Goal: Task Accomplishment & Management: Manage account settings

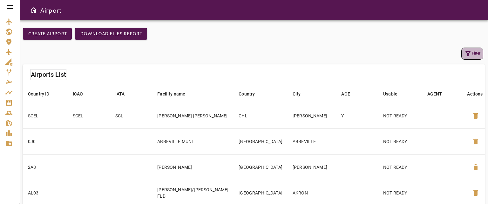
click at [473, 55] on button "Filter" at bounding box center [473, 54] width 22 height 12
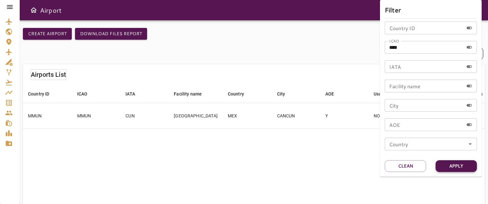
click at [461, 166] on button "Apply" at bounding box center [456, 167] width 41 height 12
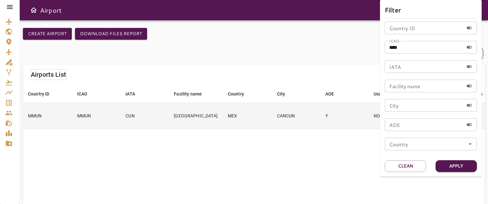
drag, startPoint x: 356, startPoint y: 120, endPoint x: 353, endPoint y: 117, distance: 3.6
click at [357, 116] on div at bounding box center [244, 102] width 488 height 204
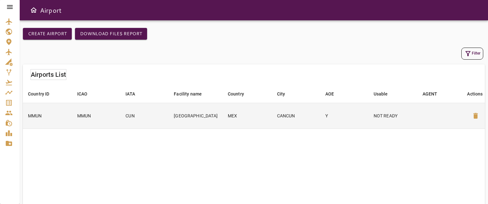
click at [353, 115] on td "Y" at bounding box center [344, 116] width 48 height 26
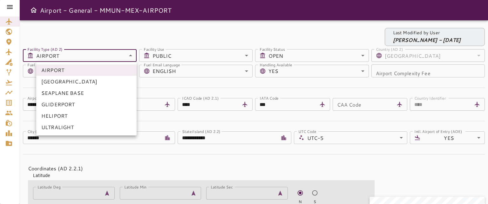
click at [129, 56] on body "**********" at bounding box center [244, 102] width 488 height 204
click at [128, 56] on div at bounding box center [244, 102] width 488 height 204
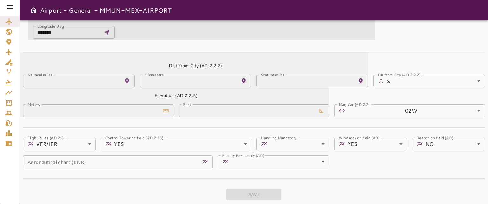
scroll to position [307, 0]
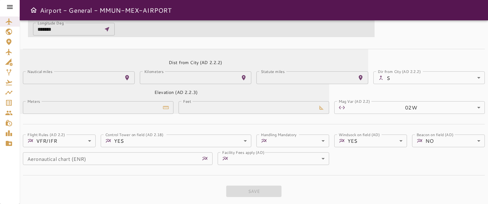
click at [324, 157] on body "**********" at bounding box center [244, 102] width 488 height 204
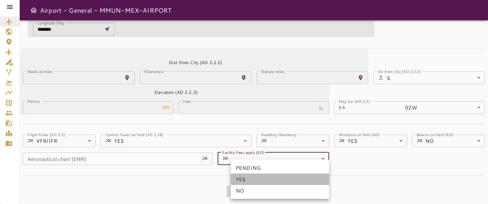
click at [254, 179] on li "YES" at bounding box center [280, 179] width 99 height 11
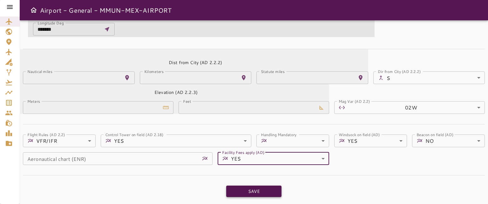
click at [257, 193] on button "Save" at bounding box center [253, 192] width 55 height 12
type input "***"
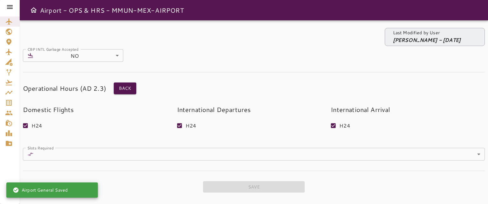
click at [10, 3] on div at bounding box center [10, 7] width 20 height 14
click at [10, 5] on icon at bounding box center [10, 7] width 6 height 4
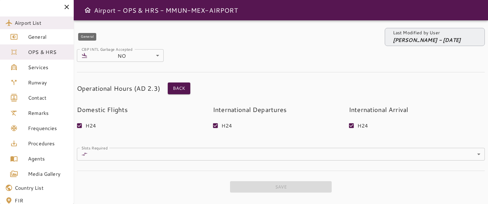
click at [42, 36] on span "General" at bounding box center [48, 37] width 41 height 8
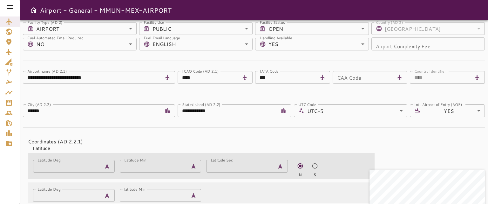
scroll to position [32, 0]
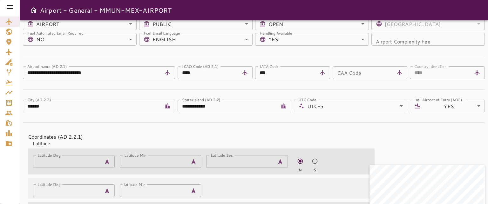
click at [11, 7] on icon at bounding box center [10, 7] width 8 height 8
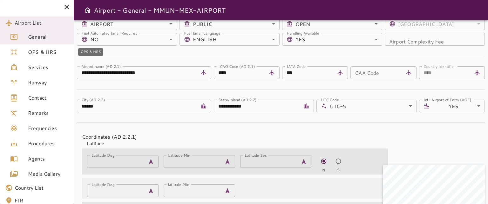
click at [48, 52] on span "OPS & HRS" at bounding box center [48, 52] width 41 height 8
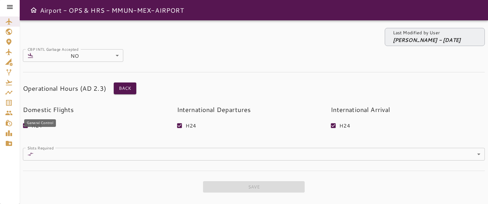
click at [24, 126] on div "General Control" at bounding box center [40, 124] width 32 height 8
click at [10, 7] on icon at bounding box center [10, 7] width 6 height 4
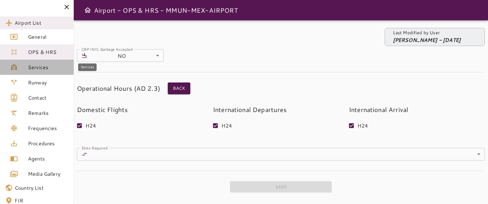
click at [51, 68] on span "Services" at bounding box center [48, 68] width 41 height 8
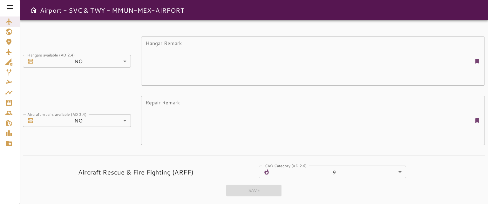
scroll to position [251, 0]
click at [11, 5] on icon at bounding box center [10, 7] width 6 height 4
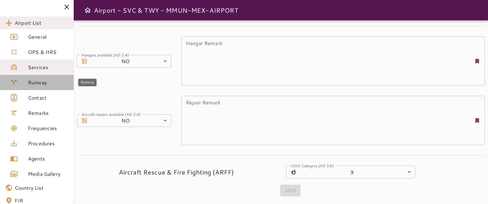
click at [41, 82] on span "Runway" at bounding box center [48, 83] width 41 height 8
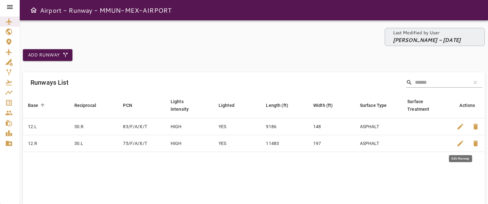
click at [458, 143] on span "edit" at bounding box center [461, 144] width 8 height 8
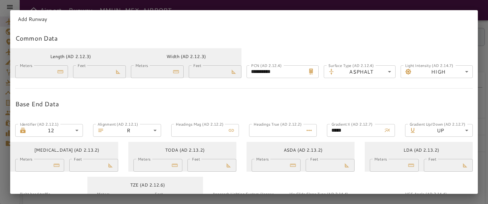
click at [461, 73] on body "**********" at bounding box center [244, 102] width 488 height 204
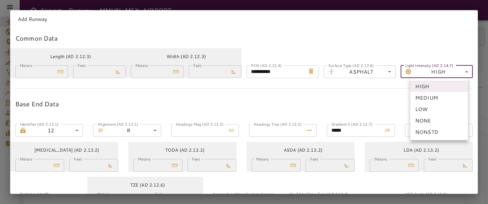
click at [432, 31] on div at bounding box center [244, 102] width 488 height 204
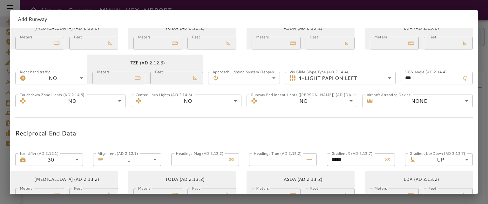
scroll to position [127, 0]
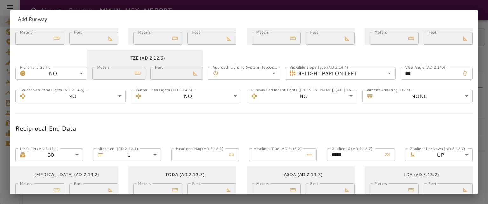
click at [387, 73] on body "**********" at bounding box center [244, 102] width 488 height 204
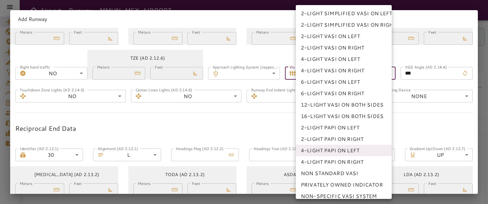
click at [411, 121] on div at bounding box center [244, 102] width 488 height 204
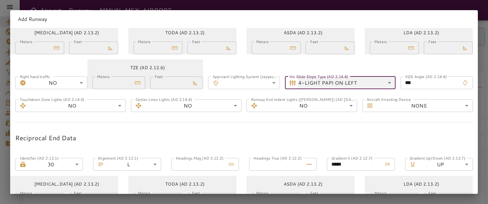
scroll to position [239, 0]
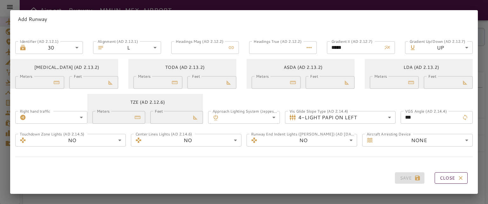
click at [449, 173] on button "Close" at bounding box center [451, 179] width 33 height 12
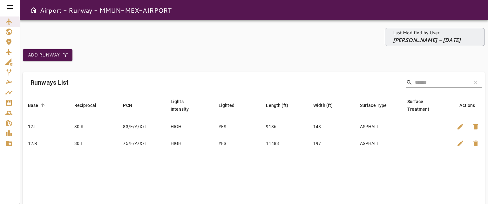
drag, startPoint x: 10, startPoint y: 8, endPoint x: 7, endPoint y: 8, distance: 3.2
click at [9, 9] on icon at bounding box center [10, 7] width 6 height 4
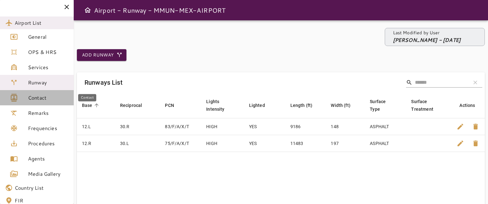
click at [41, 96] on span "Contact" at bounding box center [48, 98] width 41 height 8
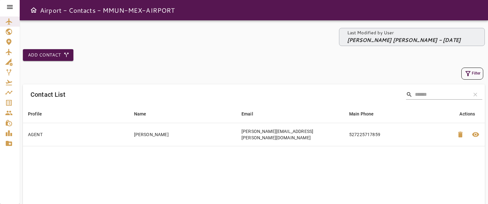
click at [10, 7] on icon at bounding box center [10, 7] width 6 height 4
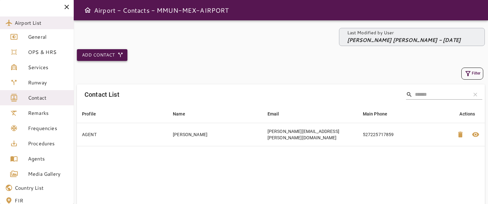
click at [103, 55] on button "Add Contact" at bounding box center [102, 55] width 51 height 12
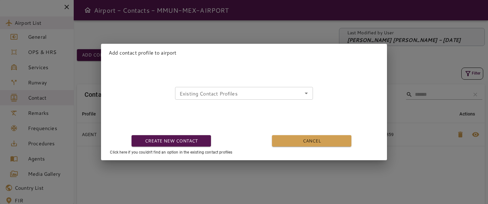
click at [303, 92] on icon "Open" at bounding box center [307, 94] width 8 height 8
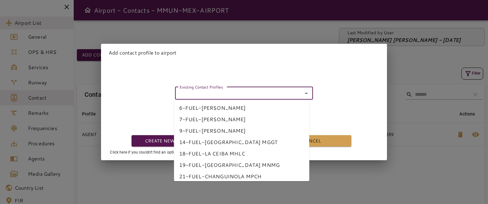
click at [336, 94] on div "Existing Contact Profiles Existing Contact Profiles 6-FUEL-[PERSON_NAME] 7-FUEL…" at bounding box center [241, 91] width 281 height 18
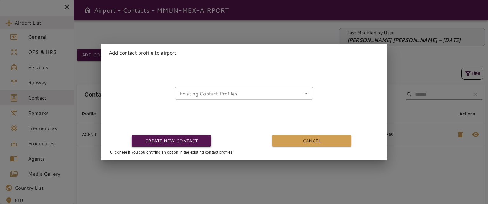
click at [175, 137] on button "Create new contact" at bounding box center [171, 141] width 79 height 12
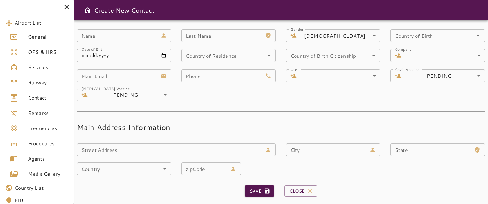
scroll to position [21, 0]
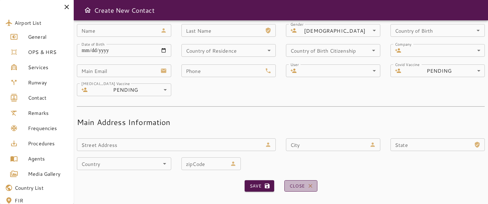
click at [295, 187] on button "Close" at bounding box center [301, 187] width 33 height 12
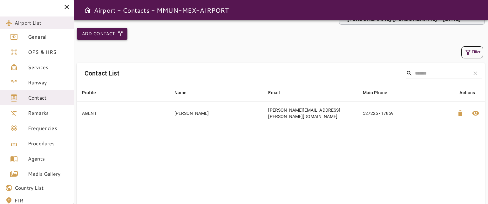
click at [103, 34] on button "Add Contact" at bounding box center [102, 34] width 51 height 12
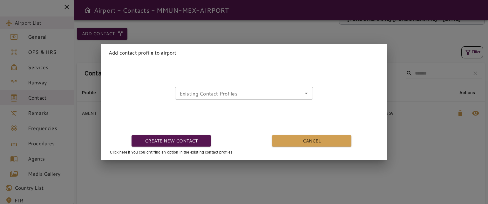
click at [239, 94] on input "Existing Contact Profiles" at bounding box center [244, 93] width 134 height 9
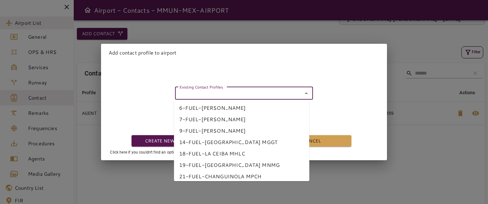
scroll to position [26, 0]
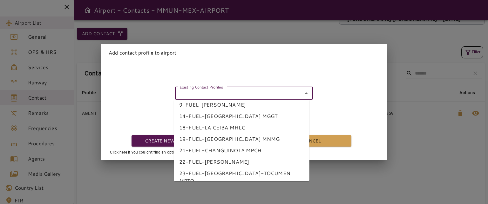
click at [337, 111] on div "Existing Contact Profiles Existing Contact Profiles 6-FUEL-[PERSON_NAME] 7-FUEL…" at bounding box center [241, 109] width 281 height 94
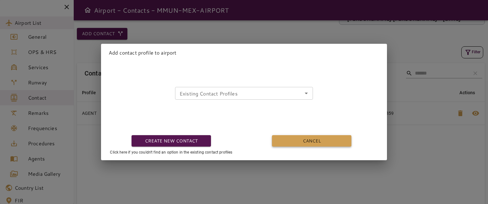
click at [311, 142] on button "Cancel" at bounding box center [311, 141] width 79 height 12
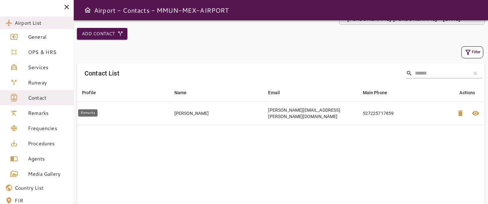
click at [36, 117] on span "Remarks" at bounding box center [48, 113] width 41 height 8
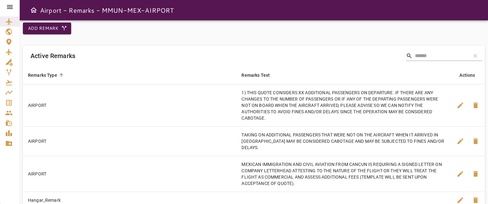
scroll to position [32, 0]
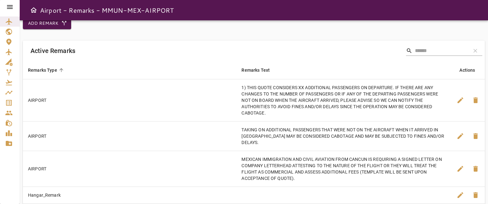
click at [11, 5] on icon at bounding box center [10, 7] width 6 height 4
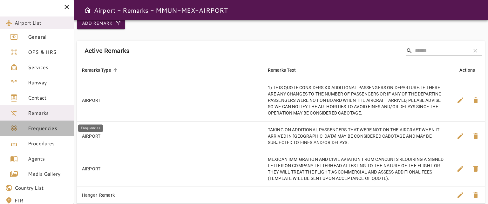
click at [41, 131] on span "Frequencies" at bounding box center [48, 129] width 41 height 8
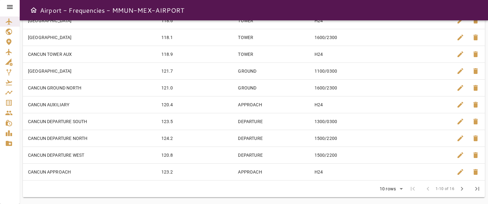
scroll to position [82, 0]
click at [8, 8] on icon at bounding box center [10, 7] width 8 height 8
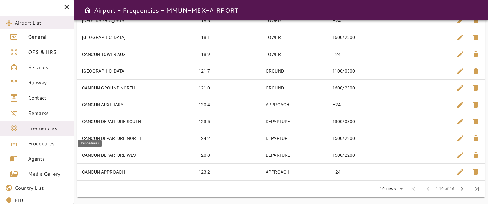
click at [53, 146] on span "Procedures" at bounding box center [48, 144] width 41 height 8
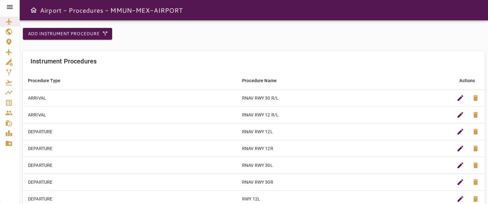
click at [11, 8] on icon at bounding box center [10, 7] width 8 height 8
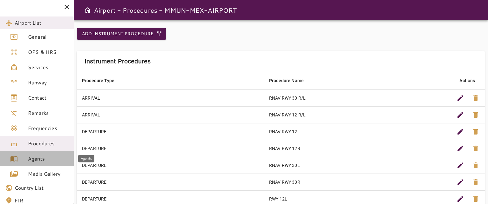
click at [40, 158] on span "Agents" at bounding box center [48, 159] width 41 height 8
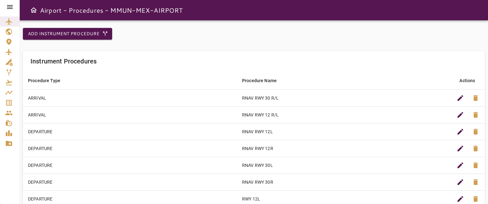
click at [7, 9] on icon at bounding box center [10, 7] width 8 height 8
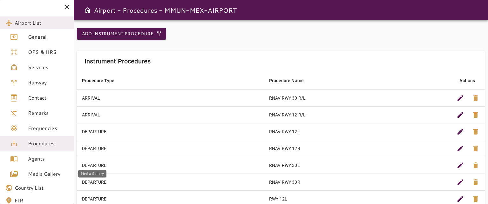
click at [44, 171] on span "Media Gallery" at bounding box center [48, 174] width 41 height 8
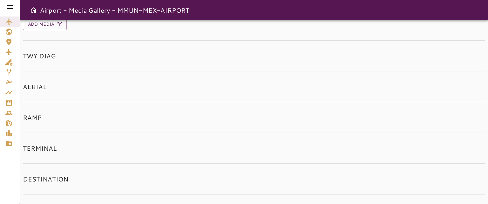
scroll to position [35, 0]
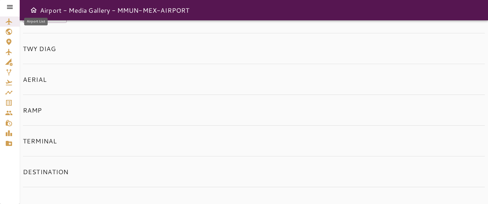
click at [12, 22] on icon "Airport List" at bounding box center [9, 22] width 8 height 8
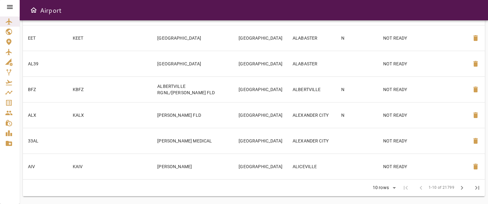
scroll to position [184, 0]
click at [9, 32] on icon "Country List" at bounding box center [9, 32] width 6 height 6
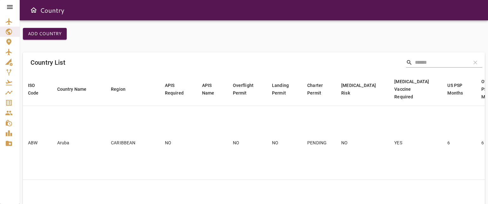
click at [11, 7] on icon at bounding box center [10, 7] width 6 height 4
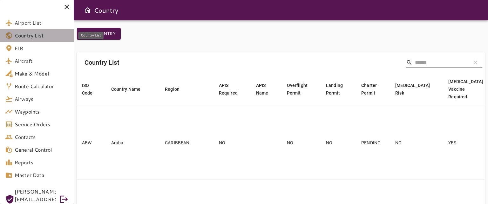
click at [40, 34] on span "Country List" at bounding box center [42, 36] width 54 height 8
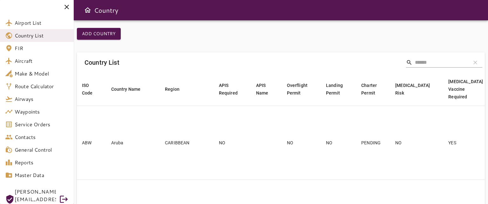
click at [445, 62] on input "Search" at bounding box center [440, 63] width 51 height 10
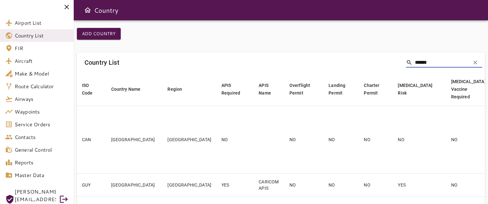
type input "******"
click at [406, 61] on span "search" at bounding box center [409, 62] width 6 height 6
click at [446, 67] on input "******" at bounding box center [440, 63] width 51 height 10
click at [447, 62] on input "******" at bounding box center [440, 63] width 51 height 10
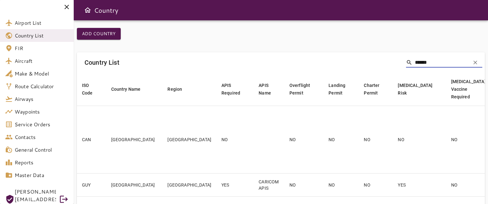
click at [449, 62] on input "******" at bounding box center [440, 63] width 51 height 10
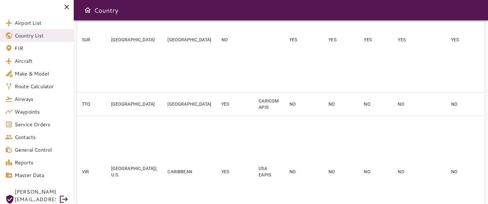
scroll to position [490, 0]
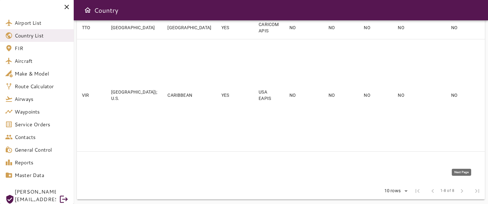
click at [461, 189] on span "chevron_right" at bounding box center [462, 191] width 15 height 15
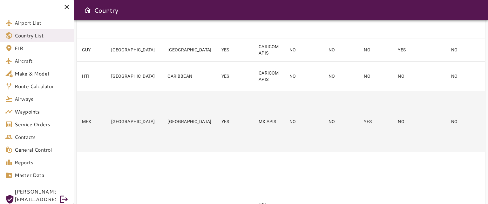
scroll to position [140, 0]
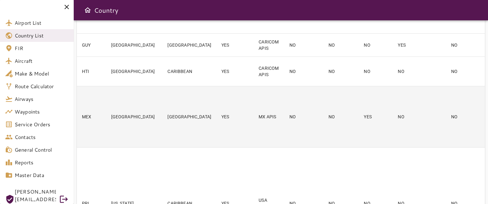
click at [446, 120] on td "NO" at bounding box center [472, 116] width 53 height 61
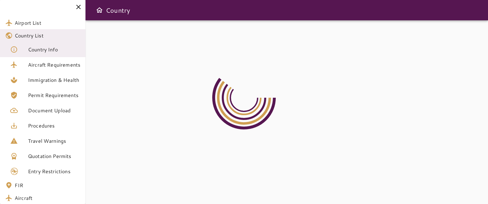
click at [403, 120] on div at bounding box center [287, 112] width 403 height 184
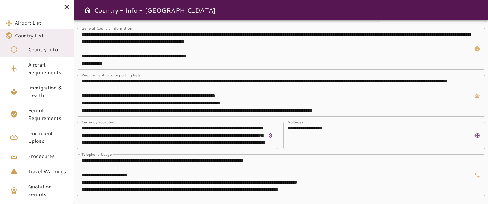
scroll to position [22, 0]
click at [43, 70] on span "Aircraft Requirements" at bounding box center [48, 68] width 41 height 15
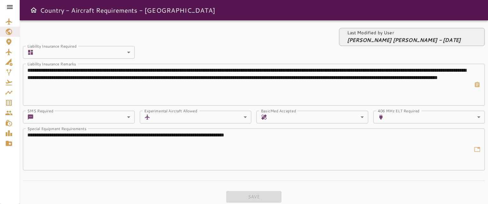
click at [8, 10] on icon at bounding box center [10, 7] width 8 height 8
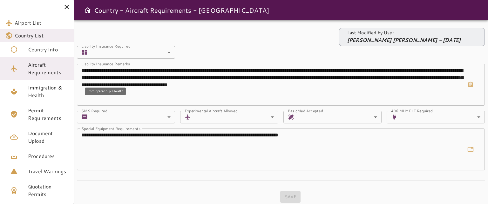
click at [45, 94] on span "Immigration & Health" at bounding box center [48, 91] width 41 height 15
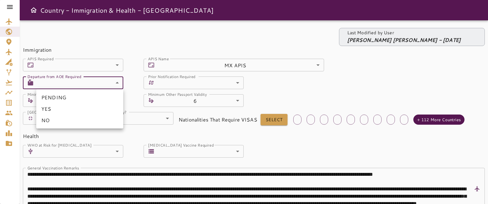
click at [116, 83] on body "Country - Immigration & Health - [GEOGRAPHIC_DATA] Last Modified by User [PERSO…" at bounding box center [244, 102] width 488 height 204
click at [98, 113] on li "YES" at bounding box center [79, 108] width 87 height 11
type input "*"
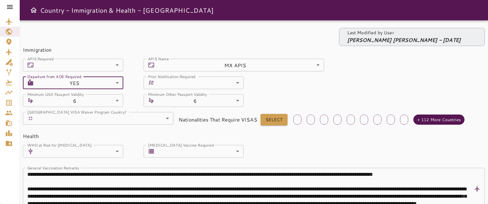
click at [239, 86] on body "Country - Immigration & Health - [GEOGRAPHIC_DATA] Last Modified by User [PERSO…" at bounding box center [244, 102] width 488 height 204
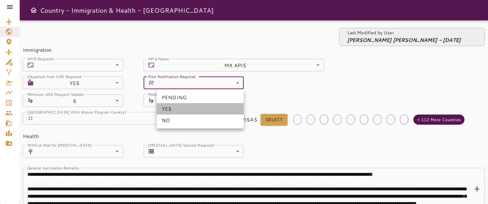
click at [233, 109] on li "YES" at bounding box center [200, 108] width 87 height 11
type input "*"
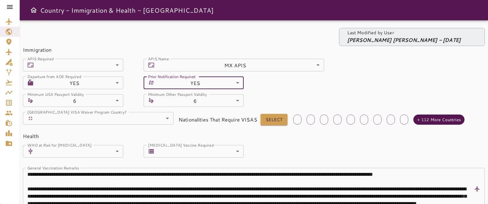
click at [7, 8] on icon at bounding box center [10, 7] width 8 height 8
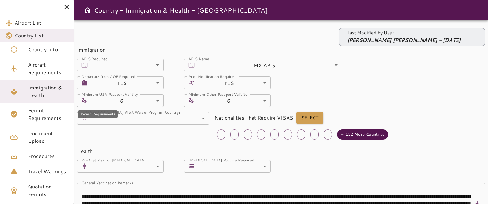
click at [43, 111] on span "Permit Requirements" at bounding box center [48, 114] width 41 height 15
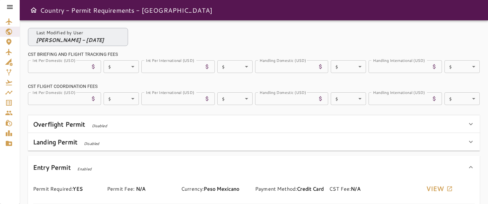
click at [10, 6] on icon at bounding box center [10, 7] width 8 height 8
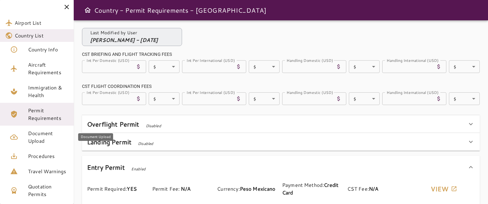
click at [50, 136] on span "Document Upload" at bounding box center [48, 137] width 41 height 15
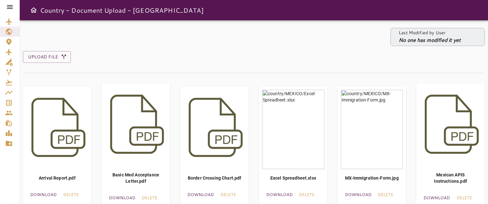
click at [11, 7] on icon at bounding box center [10, 7] width 8 height 8
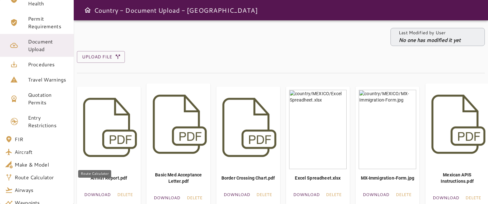
scroll to position [95, 0]
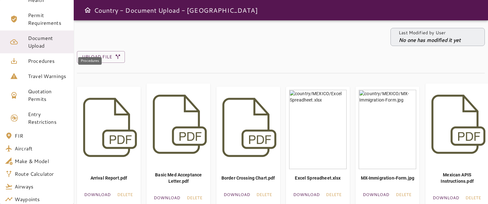
click at [40, 62] on span "Procedures" at bounding box center [48, 61] width 41 height 8
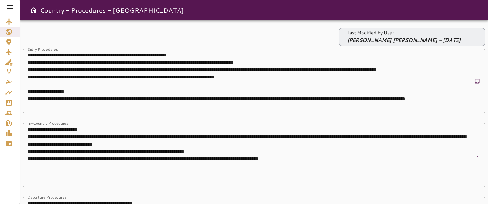
scroll to position [32, 0]
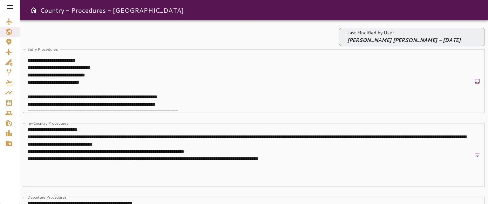
click at [8, 5] on icon at bounding box center [10, 7] width 6 height 4
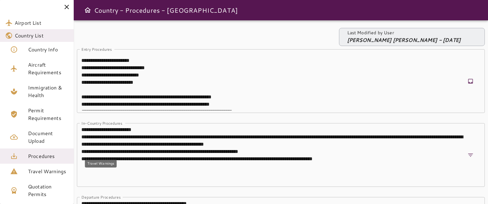
click at [47, 169] on link "Travel Warnings" at bounding box center [37, 171] width 74 height 15
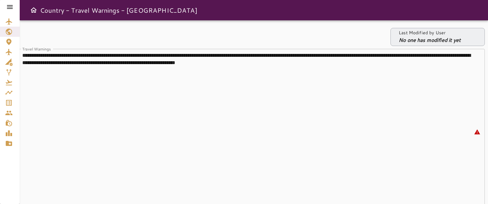
click at [9, 8] on icon at bounding box center [10, 7] width 6 height 4
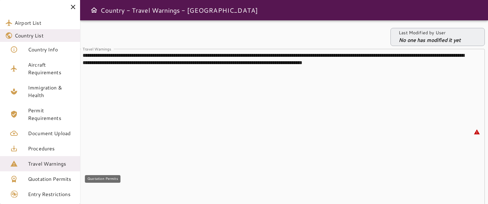
click at [56, 182] on span "Quotation Permits" at bounding box center [51, 180] width 47 height 8
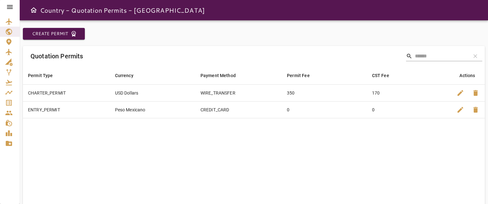
click at [9, 8] on icon at bounding box center [10, 7] width 8 height 8
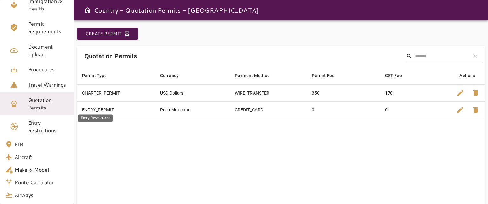
scroll to position [95, 0]
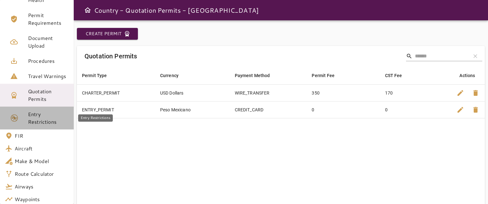
click at [50, 120] on span "Entry Restrictions" at bounding box center [48, 118] width 41 height 15
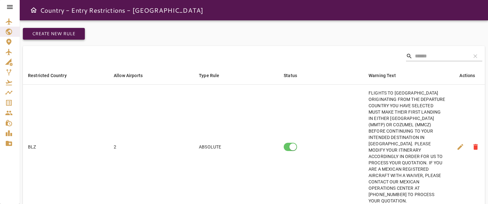
click at [58, 30] on button "Create New Rule" at bounding box center [54, 34] width 62 height 12
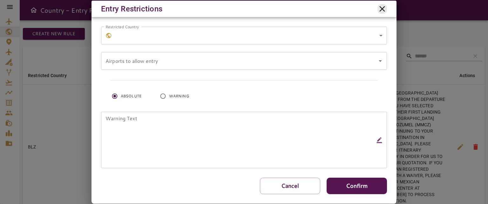
click at [382, 8] on icon at bounding box center [383, 9] width 10 height 10
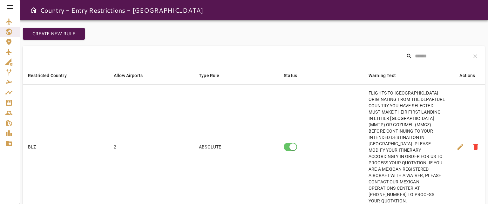
click at [10, 8] on icon at bounding box center [10, 7] width 8 height 8
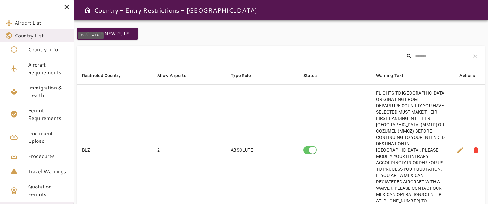
click at [31, 38] on span "Country List" at bounding box center [42, 36] width 54 height 8
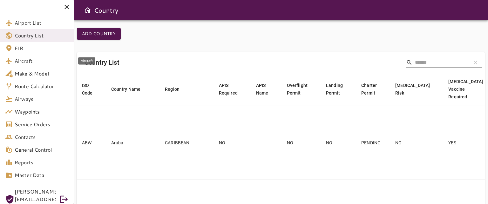
click at [35, 59] on span "Aircraft" at bounding box center [42, 61] width 54 height 8
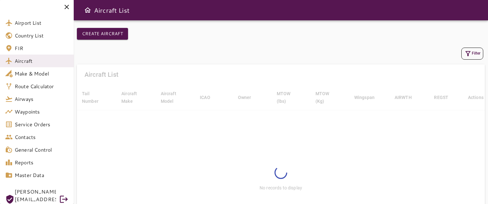
click at [478, 52] on button "Filter" at bounding box center [473, 54] width 22 height 12
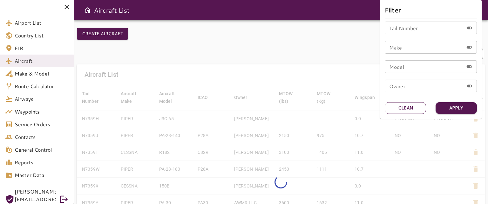
click at [410, 105] on button "Clean" at bounding box center [405, 108] width 41 height 12
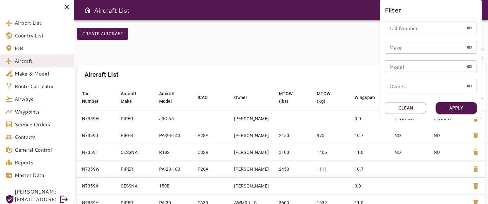
click at [423, 28] on input "Tail Number" at bounding box center [424, 28] width 79 height 13
type input "******"
click at [450, 105] on button "Apply" at bounding box center [456, 108] width 41 height 12
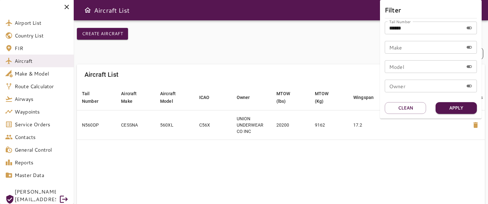
click at [412, 128] on div at bounding box center [244, 102] width 488 height 204
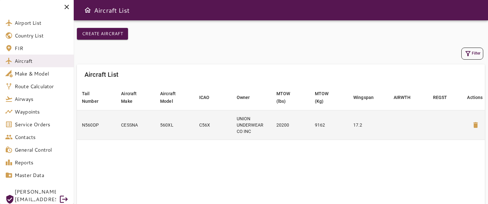
click at [414, 128] on td at bounding box center [408, 125] width 39 height 30
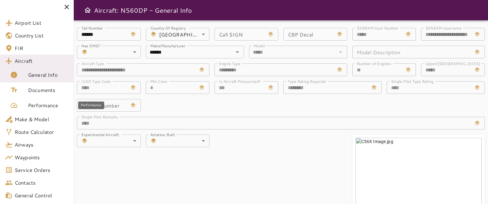
click at [48, 106] on span "Performance" at bounding box center [48, 106] width 41 height 8
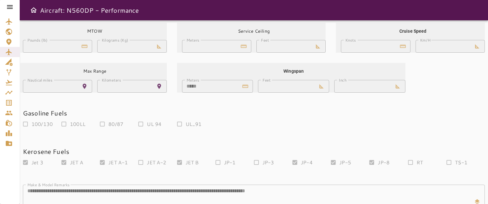
click at [7, 5] on icon at bounding box center [10, 7] width 8 height 8
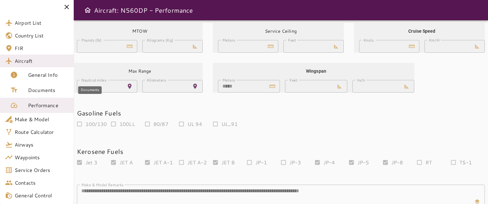
click at [33, 87] on span "Documents" at bounding box center [48, 90] width 41 height 8
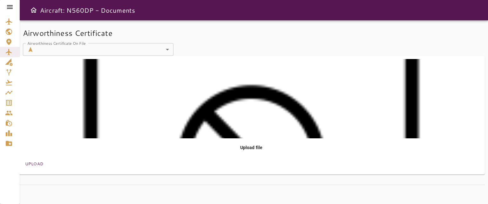
click at [12, 6] on icon at bounding box center [10, 7] width 8 height 8
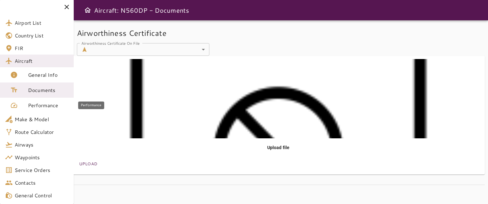
click at [41, 106] on span "Performance" at bounding box center [48, 106] width 41 height 8
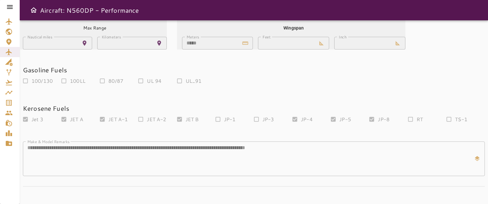
scroll to position [43, 0]
click at [10, 7] on icon at bounding box center [10, 7] width 6 height 4
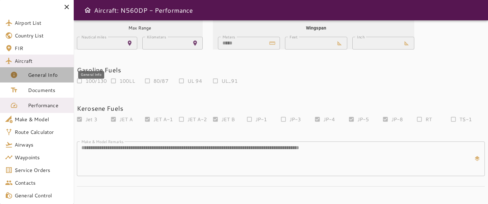
click at [39, 71] on span "General Info" at bounding box center [48, 75] width 41 height 8
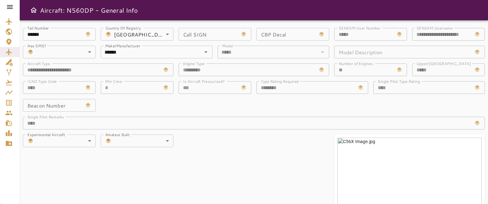
click at [477, 122] on icon at bounding box center [477, 123] width 5 height 5
click at [293, 36] on input "CBP Decal" at bounding box center [286, 34] width 59 height 13
